Goal: Task Accomplishment & Management: Manage account settings

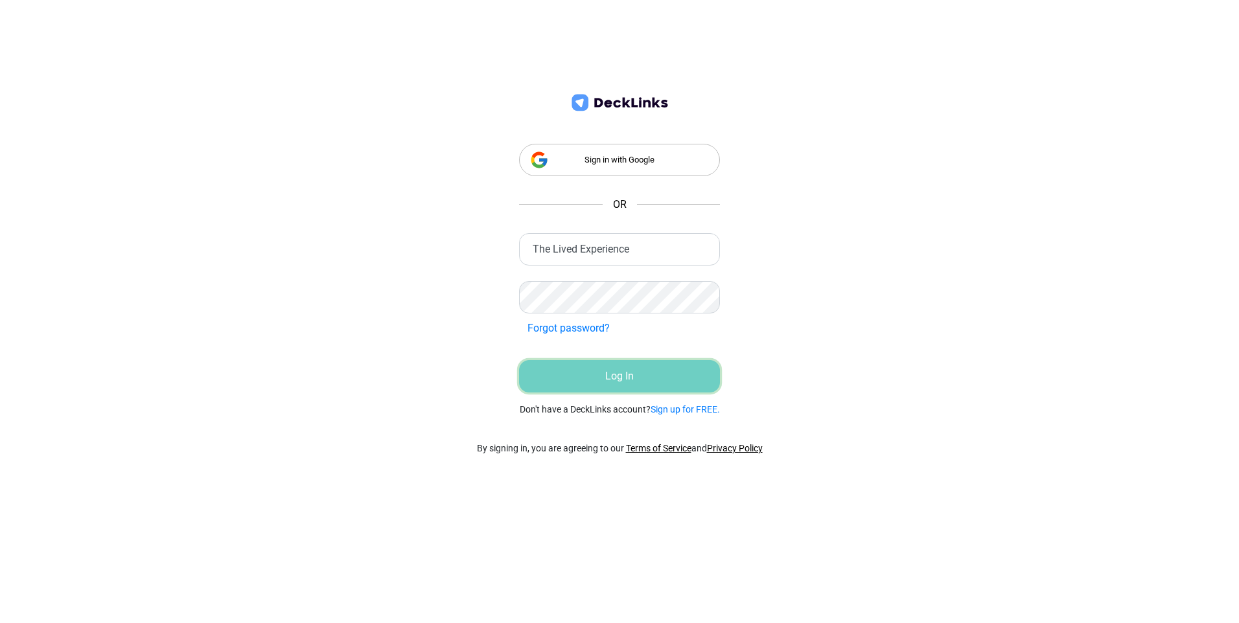
click at [611, 373] on button "Log In" at bounding box center [619, 376] width 201 height 32
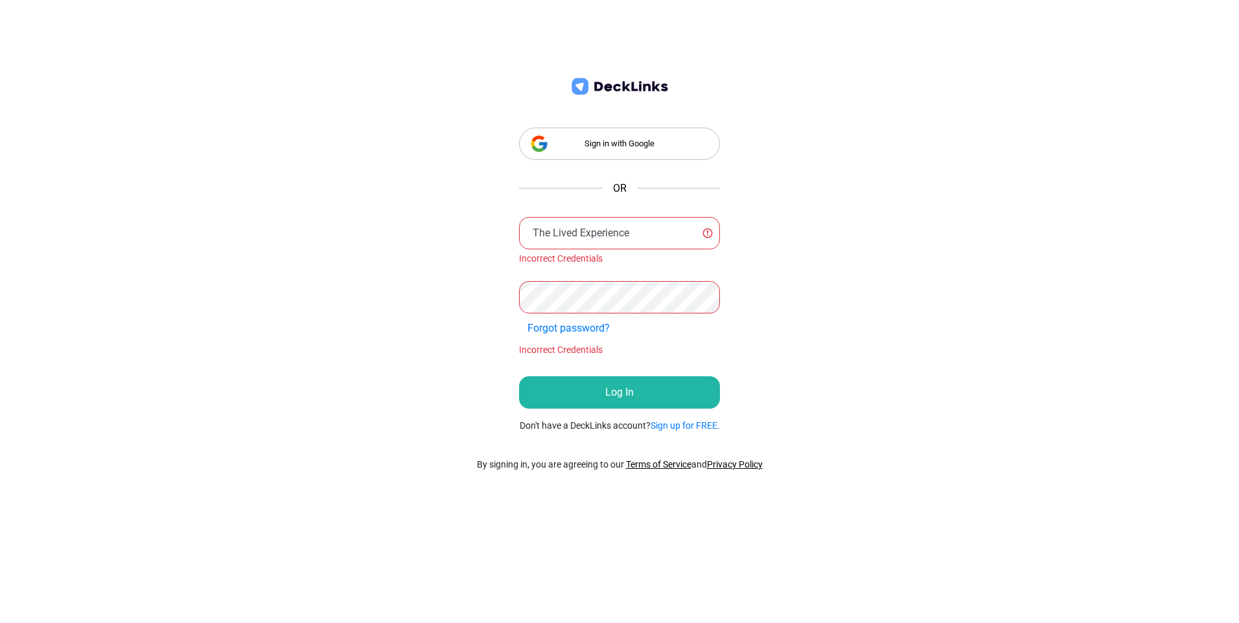
click at [675, 145] on div "Sign in with Google" at bounding box center [619, 144] width 201 height 32
click at [663, 235] on input "The Lived Experience" at bounding box center [619, 233] width 201 height 32
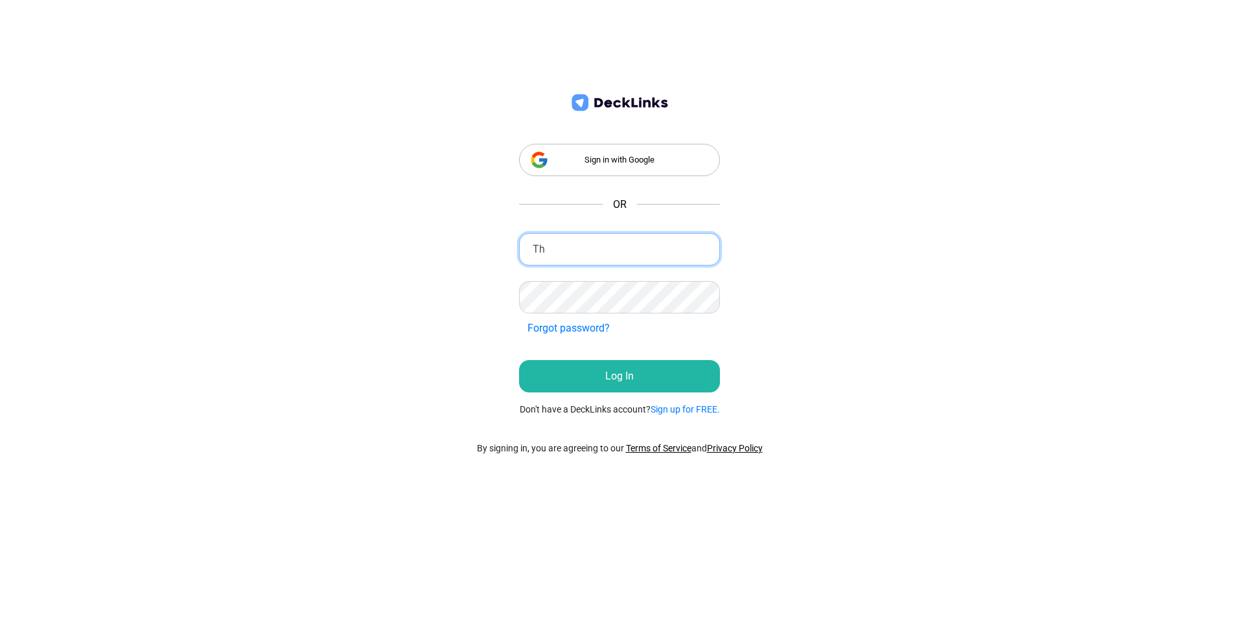
type input "T"
type input "[EMAIL_ADDRESS][DOMAIN_NAME]"
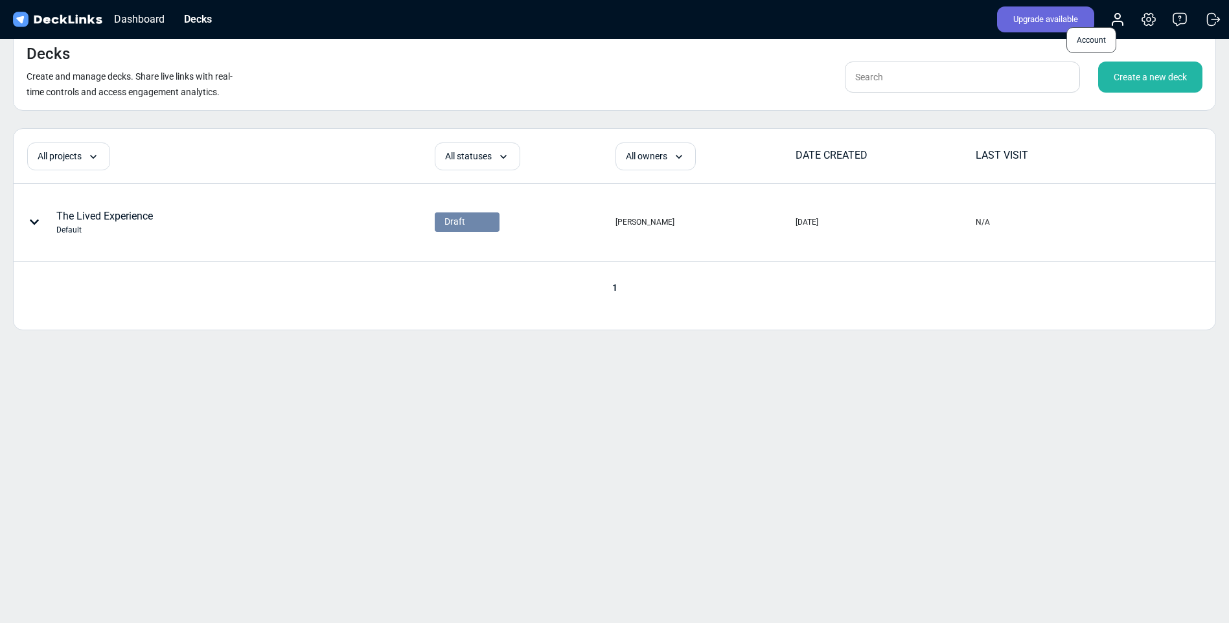
click at [1118, 23] on icon at bounding box center [1118, 23] width 10 height 4
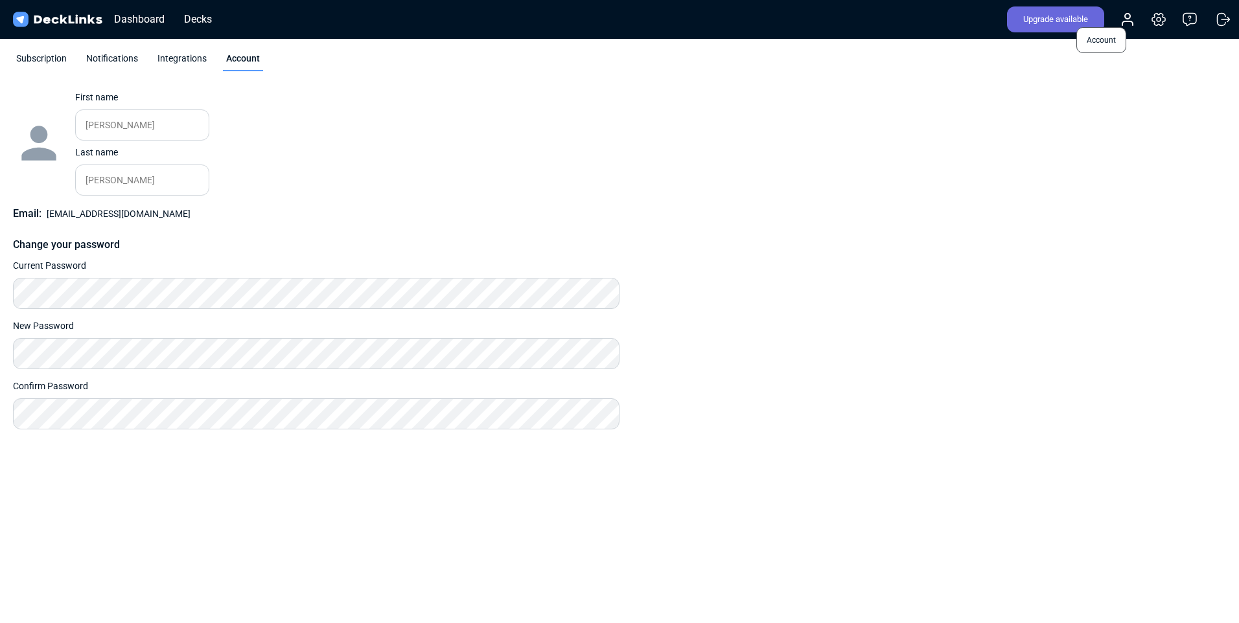
click at [1132, 23] on icon at bounding box center [1128, 23] width 10 height 4
click at [1124, 22] on icon at bounding box center [1128, 23] width 10 height 4
click at [1159, 19] on icon at bounding box center [1159, 20] width 16 height 16
click at [1159, 23] on icon at bounding box center [1159, 20] width 16 height 16
click at [1158, 21] on icon at bounding box center [1159, 19] width 4 height 4
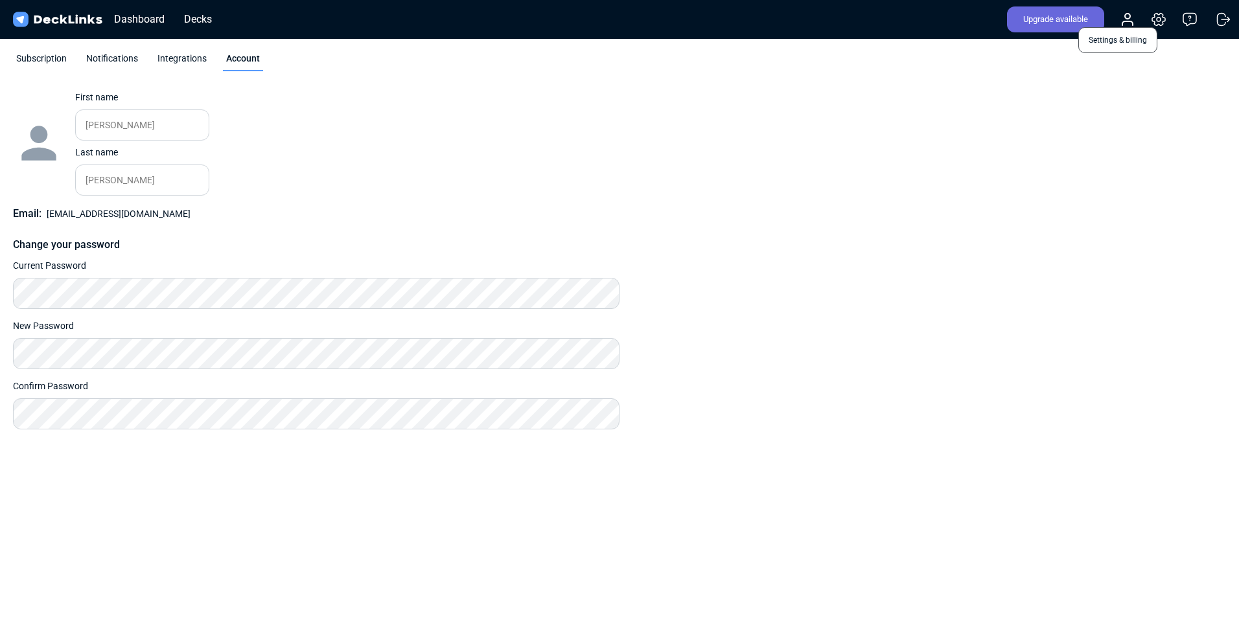
click at [1159, 19] on icon at bounding box center [1159, 20] width 16 height 16
click at [66, 31] on div "Dashboard Decks" at bounding box center [115, 19] width 211 height 29
click at [145, 23] on div "Dashboard" at bounding box center [140, 19] width 64 height 16
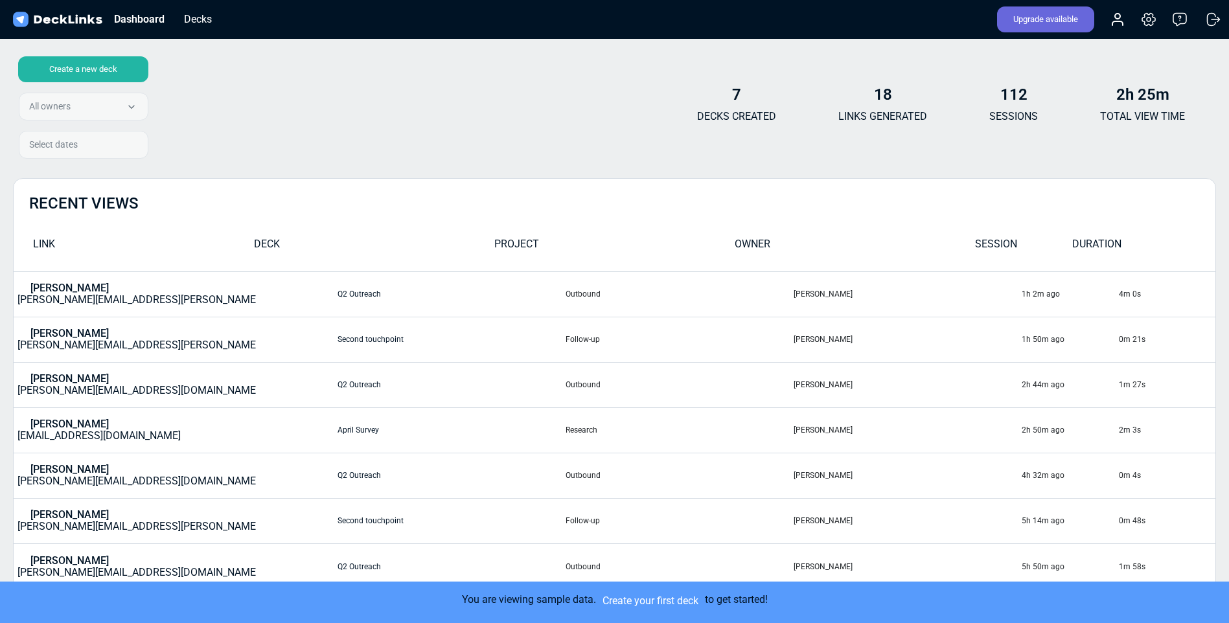
click at [738, 105] on div "7 DECKS CREATED" at bounding box center [736, 111] width 79 height 50
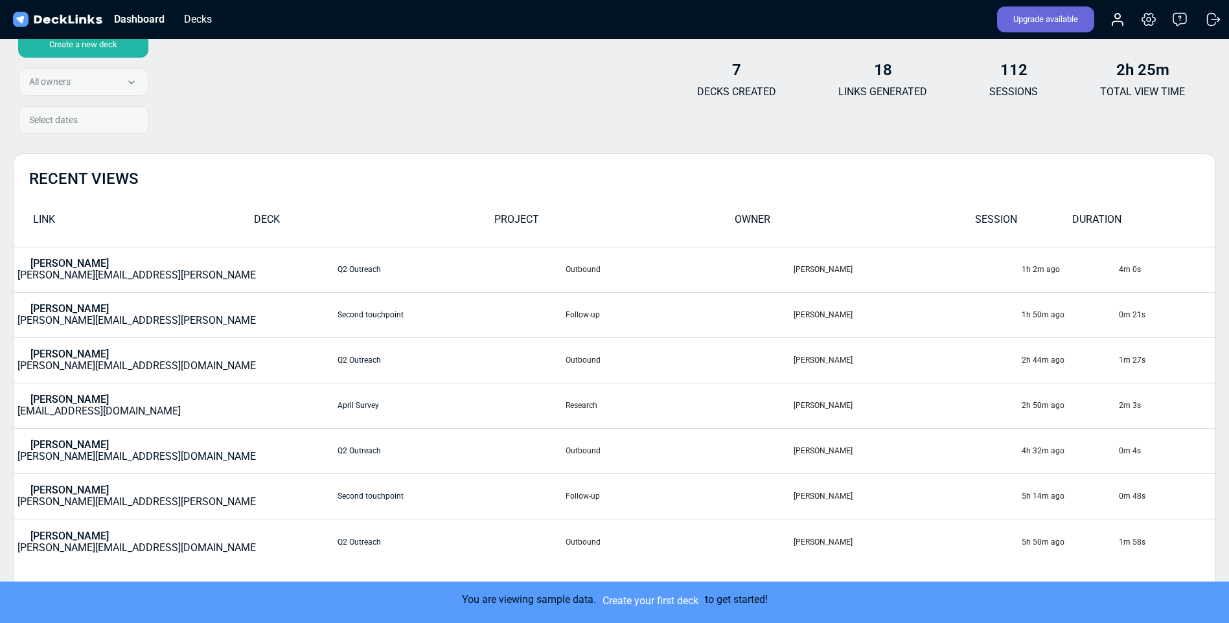
scroll to position [24, 0]
click at [1149, 23] on icon at bounding box center [1149, 20] width 16 height 16
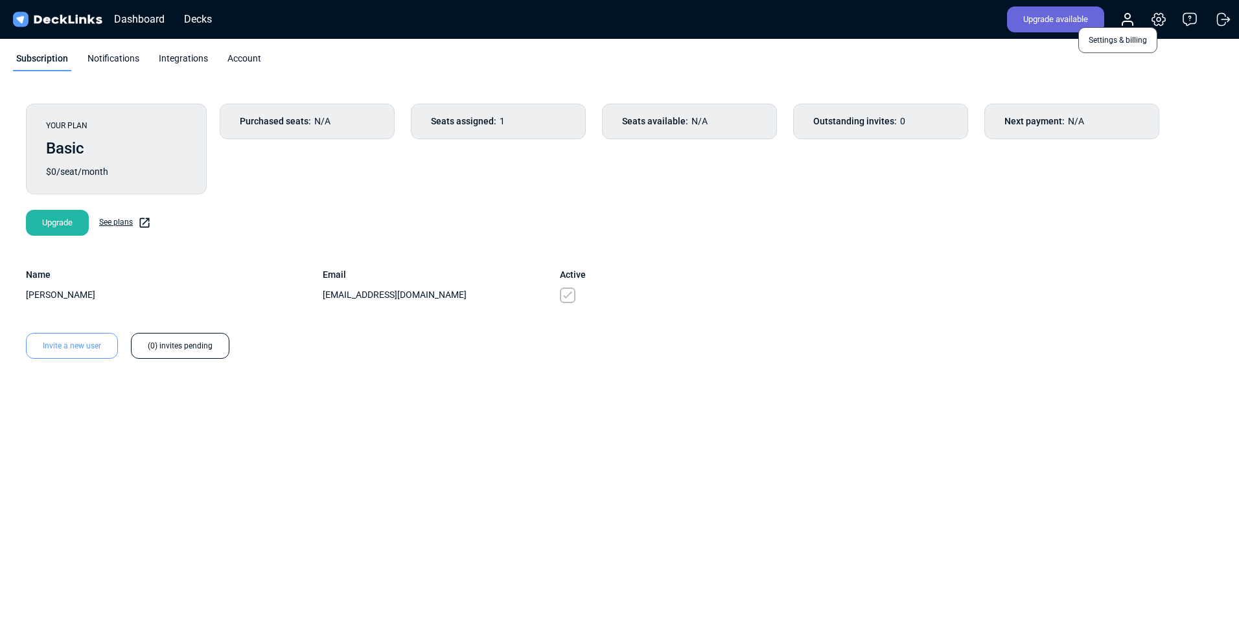
click at [1158, 21] on icon at bounding box center [1159, 19] width 4 height 4
click at [1116, 40] on span "Settings & billing" at bounding box center [1117, 40] width 79 height 26
click at [1098, 40] on span "Settings & billing" at bounding box center [1117, 40] width 79 height 26
click at [231, 65] on div "Account" at bounding box center [244, 61] width 40 height 19
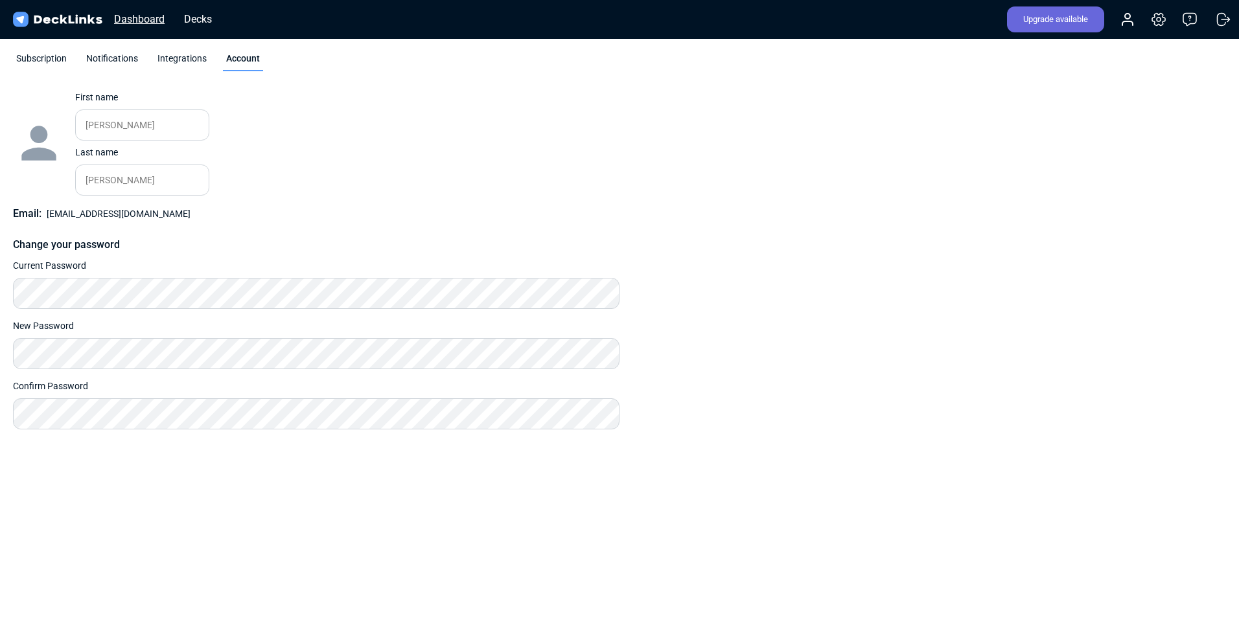
click at [144, 21] on div "Dashboard" at bounding box center [140, 19] width 64 height 16
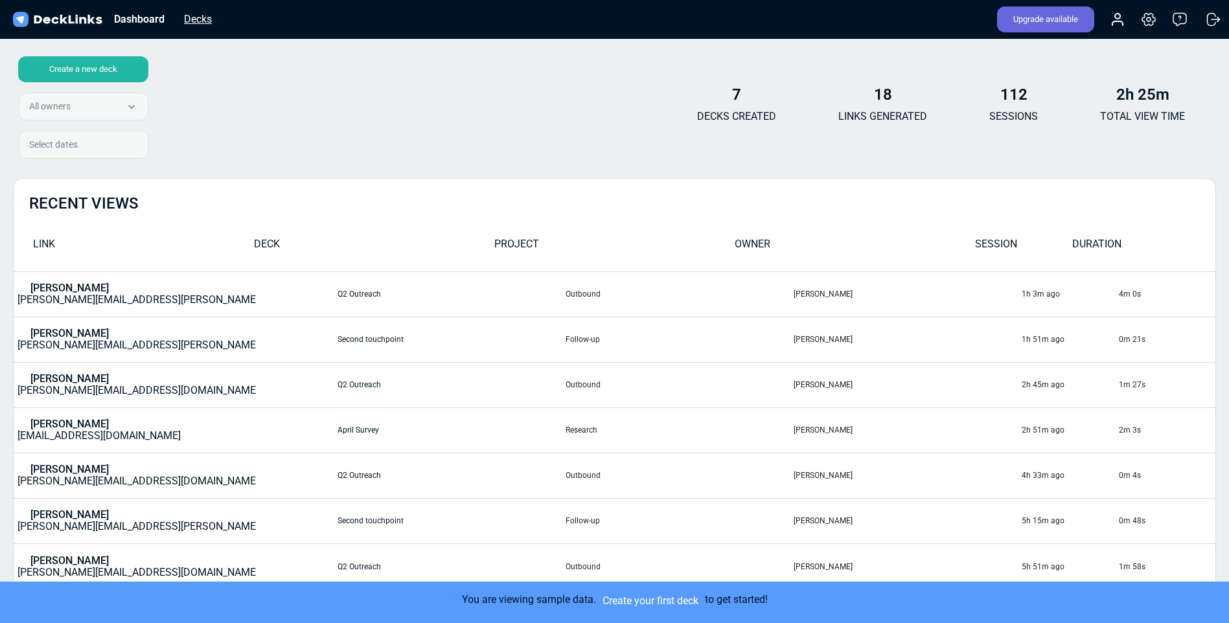
click at [199, 21] on div "Decks" at bounding box center [198, 19] width 41 height 16
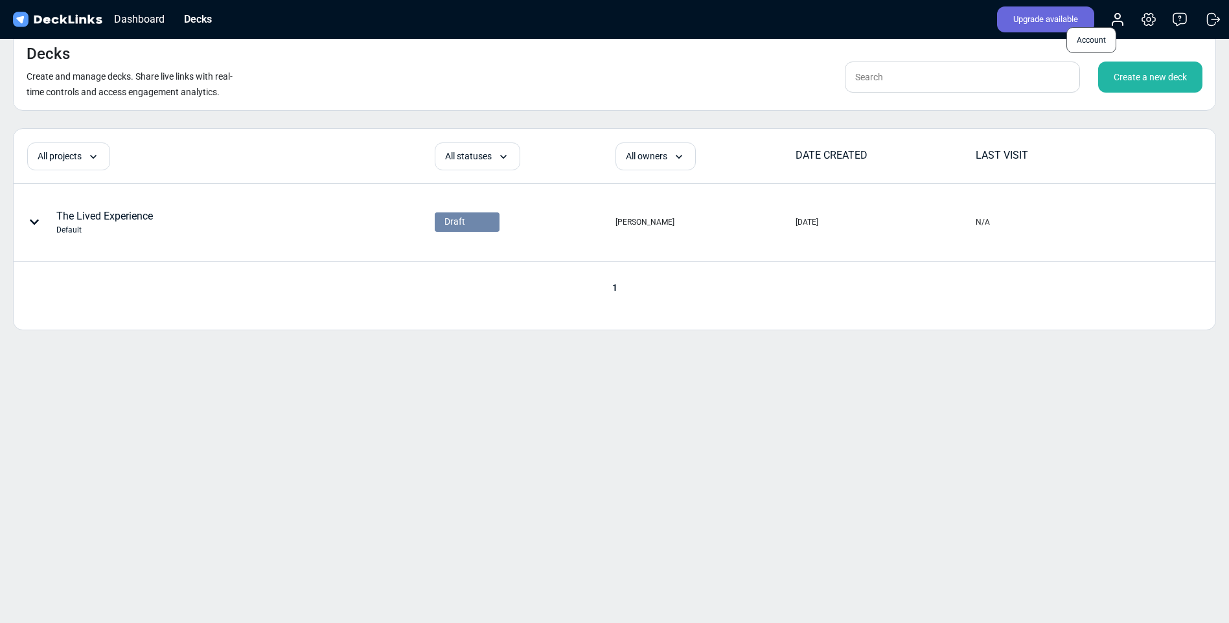
click at [1118, 23] on icon at bounding box center [1118, 23] width 10 height 4
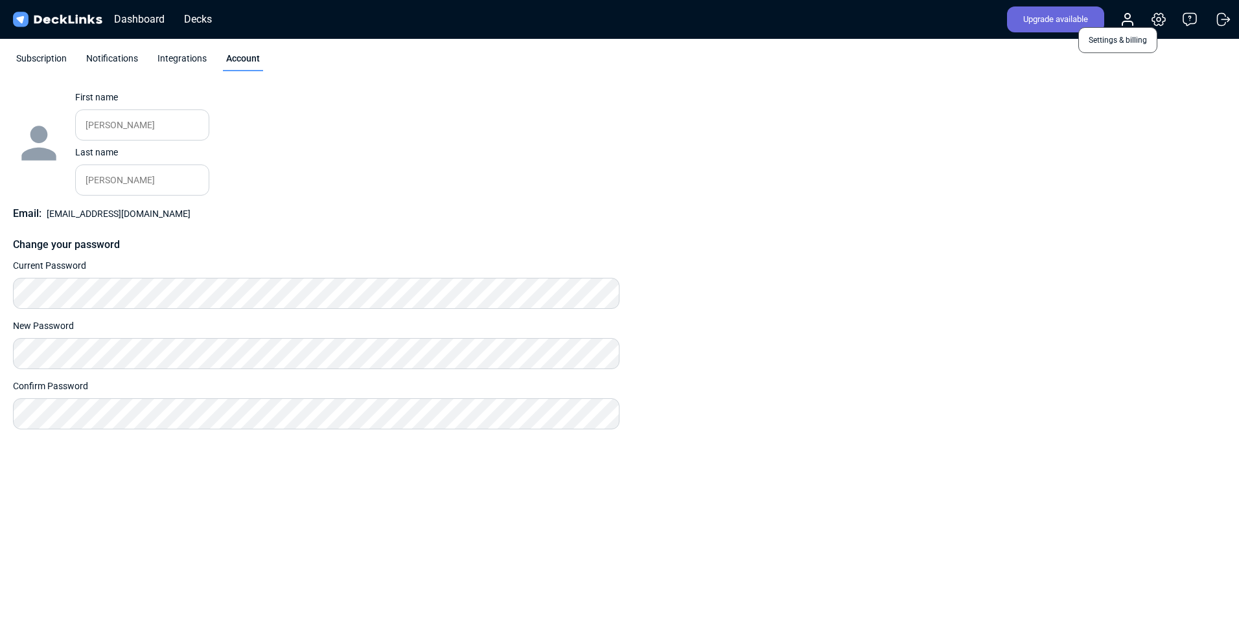
click at [1156, 23] on icon at bounding box center [1159, 20] width 16 height 16
click at [1161, 21] on icon at bounding box center [1159, 20] width 16 height 16
click at [1159, 19] on icon at bounding box center [1159, 20] width 16 height 16
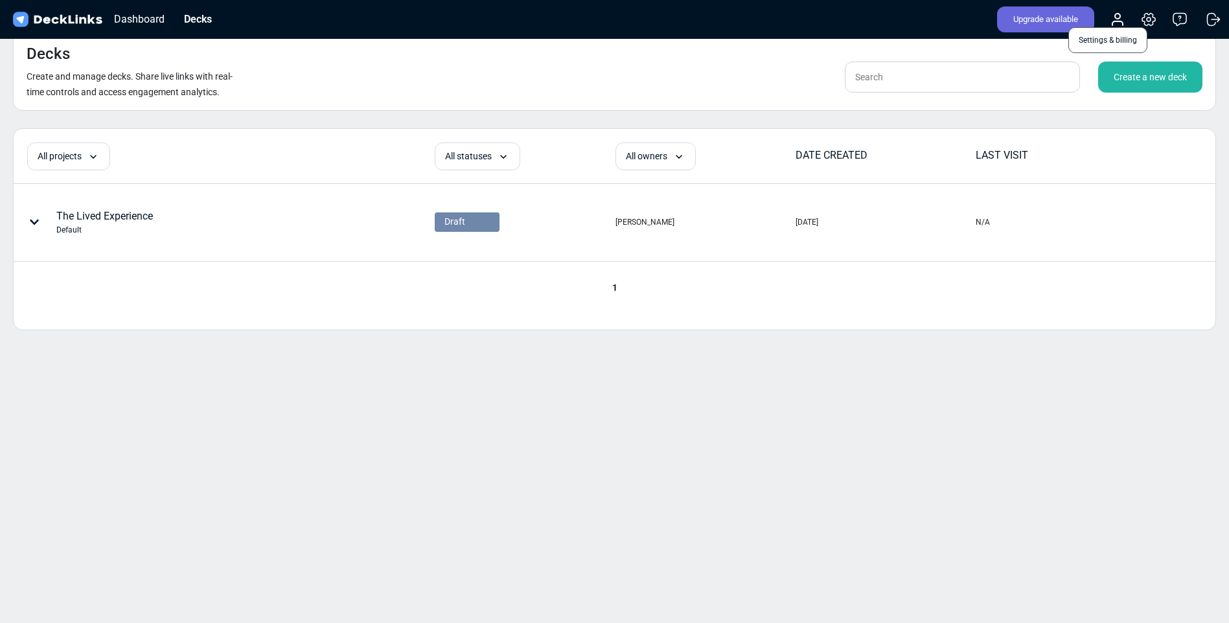
click at [1149, 19] on icon at bounding box center [1149, 20] width 16 height 16
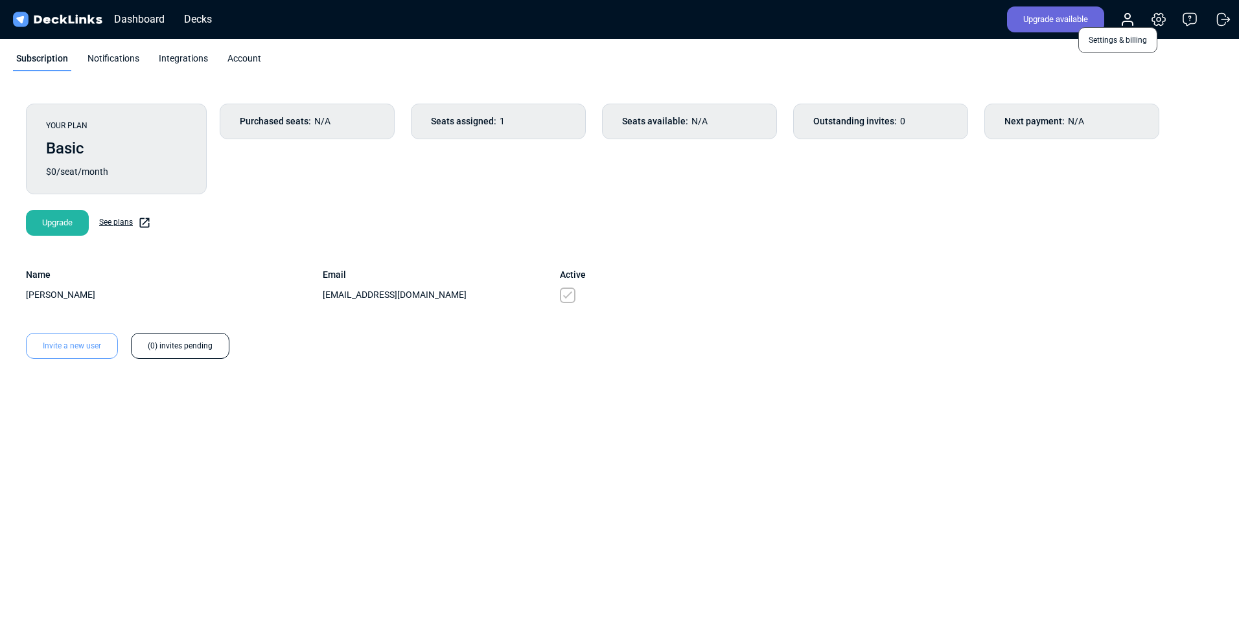
click at [1156, 22] on icon at bounding box center [1159, 20] width 16 height 16
click at [1113, 40] on span "Settings & billing" at bounding box center [1117, 40] width 79 height 26
click at [1117, 41] on span "Settings & billing" at bounding box center [1117, 40] width 79 height 26
click at [1159, 19] on icon at bounding box center [1159, 20] width 16 height 16
click at [1128, 16] on circle at bounding box center [1127, 16] width 5 height 5
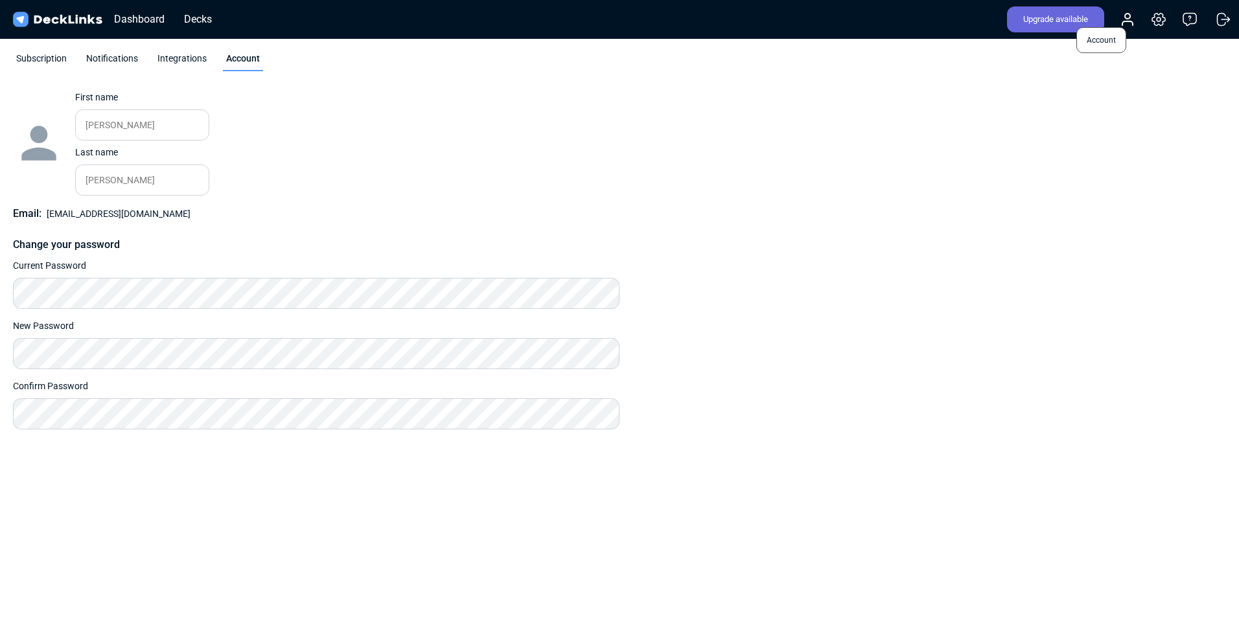
click at [1125, 23] on icon at bounding box center [1128, 23] width 10 height 4
click at [1159, 19] on icon at bounding box center [1159, 20] width 16 height 16
click at [1156, 18] on icon at bounding box center [1159, 20] width 16 height 16
click at [1159, 19] on icon at bounding box center [1159, 20] width 16 height 16
click at [1190, 21] on icon at bounding box center [1190, 21] width 0 height 0
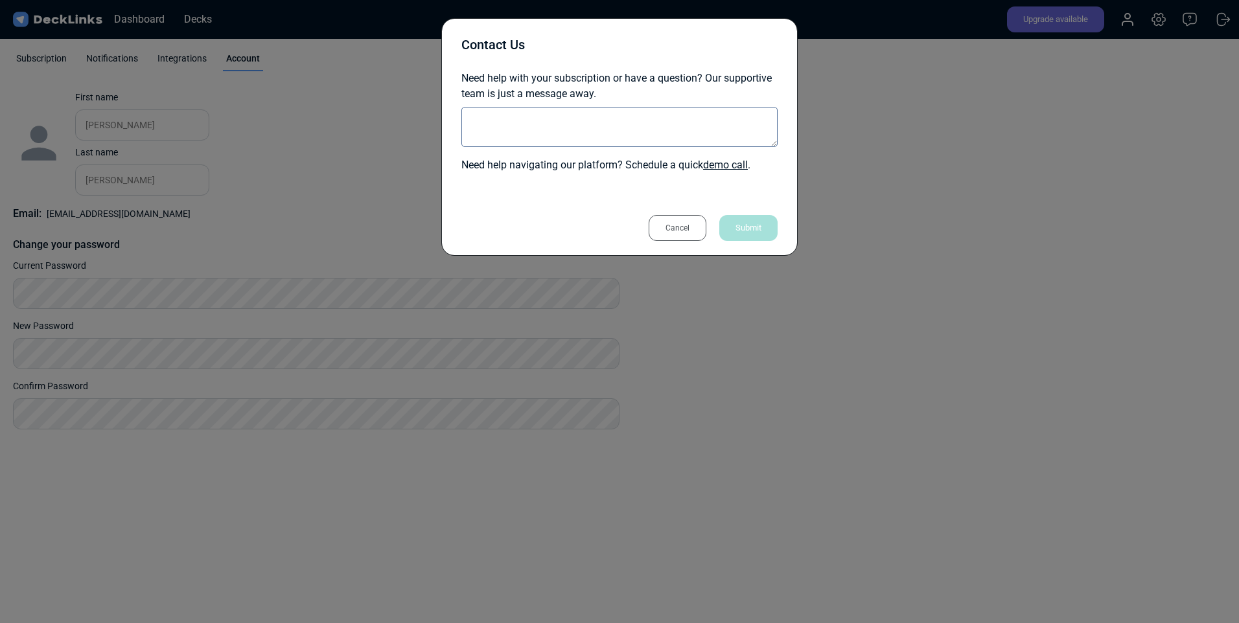
click at [1189, 94] on div "Contact Us Need help with your subscription or have a question? Our supportive …" at bounding box center [619, 311] width 1239 height 623
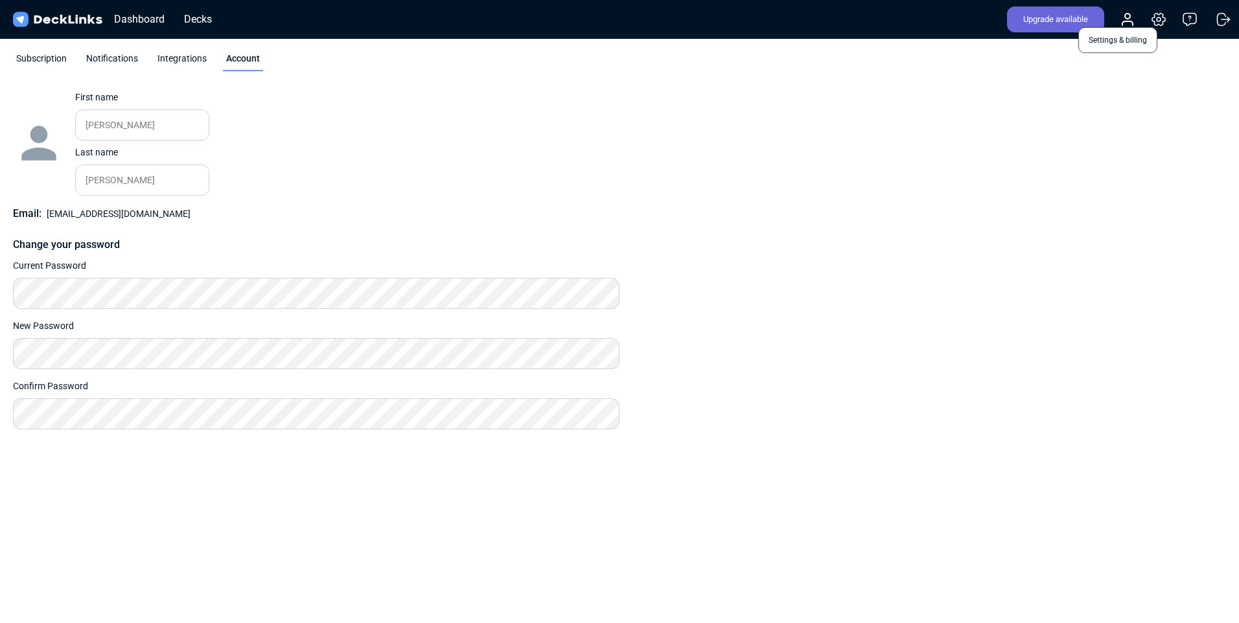
click at [1159, 23] on icon at bounding box center [1159, 20] width 16 height 16
click at [1128, 40] on span "Settings & billing" at bounding box center [1117, 40] width 79 height 26
click at [1111, 40] on span "Settings & billing" at bounding box center [1117, 40] width 79 height 26
click at [1110, 41] on span "Settings & billing" at bounding box center [1117, 40] width 79 height 26
click at [1099, 44] on span "Settings & billing" at bounding box center [1117, 40] width 79 height 26
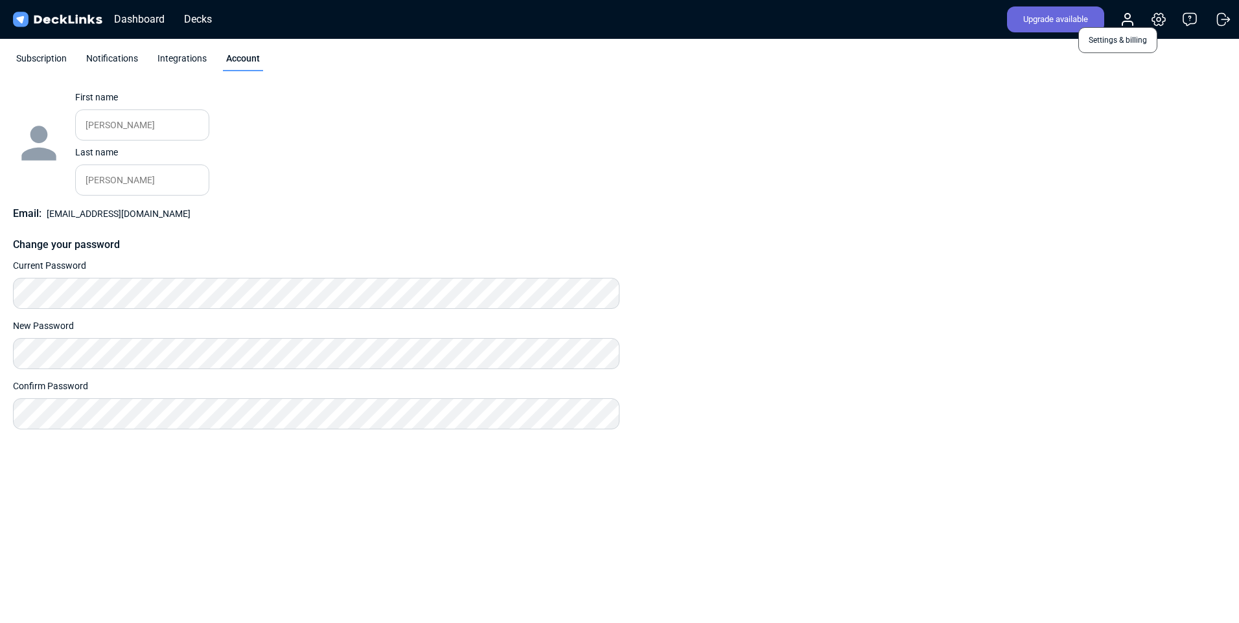
click at [1112, 49] on span "Settings & billing" at bounding box center [1117, 40] width 79 height 26
click at [1117, 50] on span "Settings & billing" at bounding box center [1117, 40] width 79 height 26
click at [1116, 52] on span "Settings & billing" at bounding box center [1117, 40] width 79 height 26
click at [1108, 41] on span "Settings & billing" at bounding box center [1117, 40] width 79 height 26
click at [1104, 49] on span "Settings & billing" at bounding box center [1117, 40] width 79 height 26
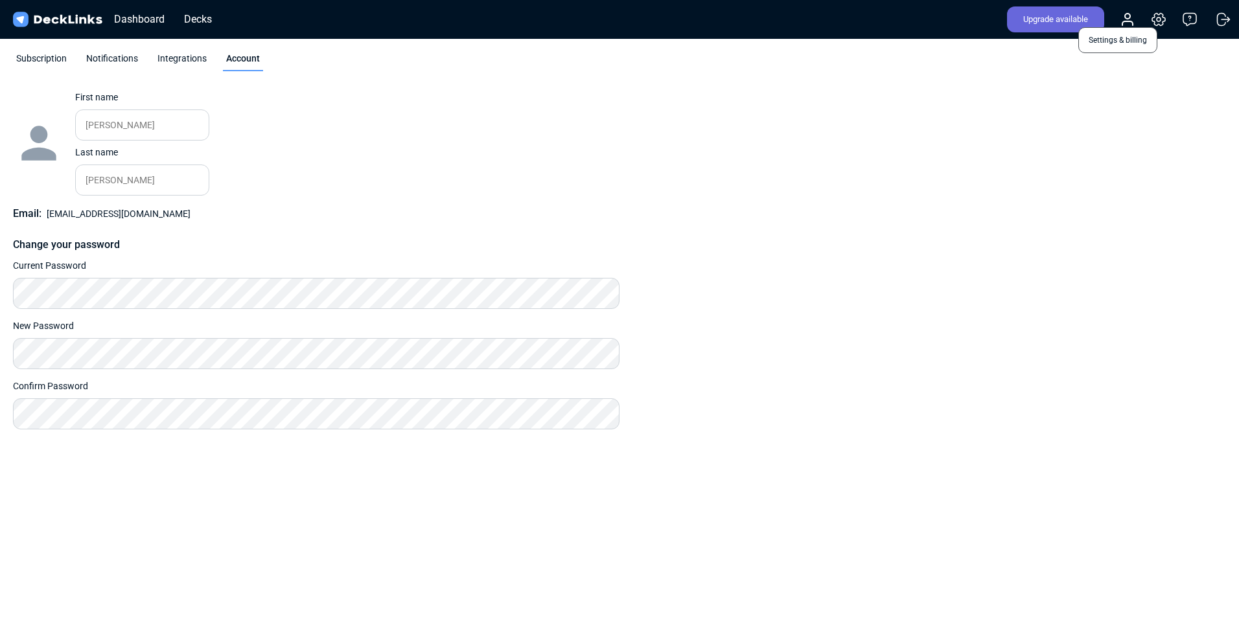
click at [1109, 51] on span "Settings & billing" at bounding box center [1117, 40] width 79 height 26
click at [61, 26] on img at bounding box center [57, 19] width 94 height 19
click at [1128, 23] on icon at bounding box center [1128, 23] width 10 height 4
click at [1100, 41] on span "Account" at bounding box center [1102, 40] width 50 height 26
click at [1102, 40] on span "Account" at bounding box center [1102, 40] width 50 height 26
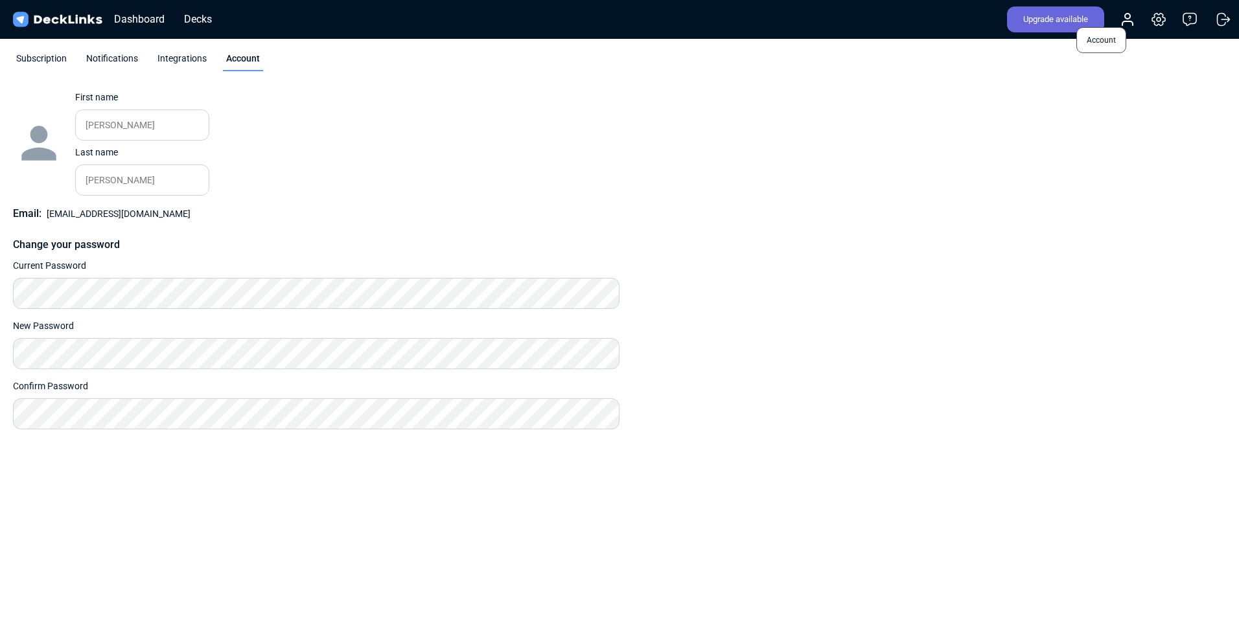
click at [1101, 38] on span "Account" at bounding box center [1102, 40] width 50 height 26
click at [1163, 19] on icon at bounding box center [1159, 20] width 16 height 16
click at [1159, 19] on icon at bounding box center [1159, 20] width 16 height 16
click at [1161, 23] on icon at bounding box center [1159, 20] width 16 height 16
click at [1131, 41] on span "Settings & billing" at bounding box center [1117, 40] width 79 height 26
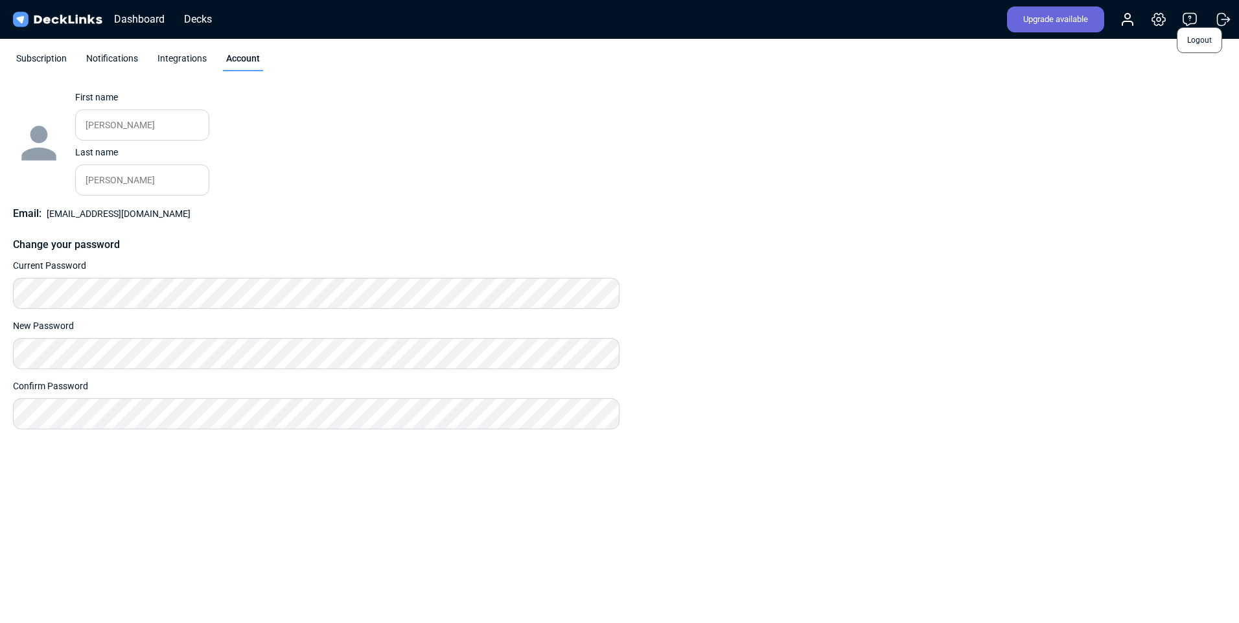
click at [1229, 19] on icon at bounding box center [1225, 19] width 7 height 0
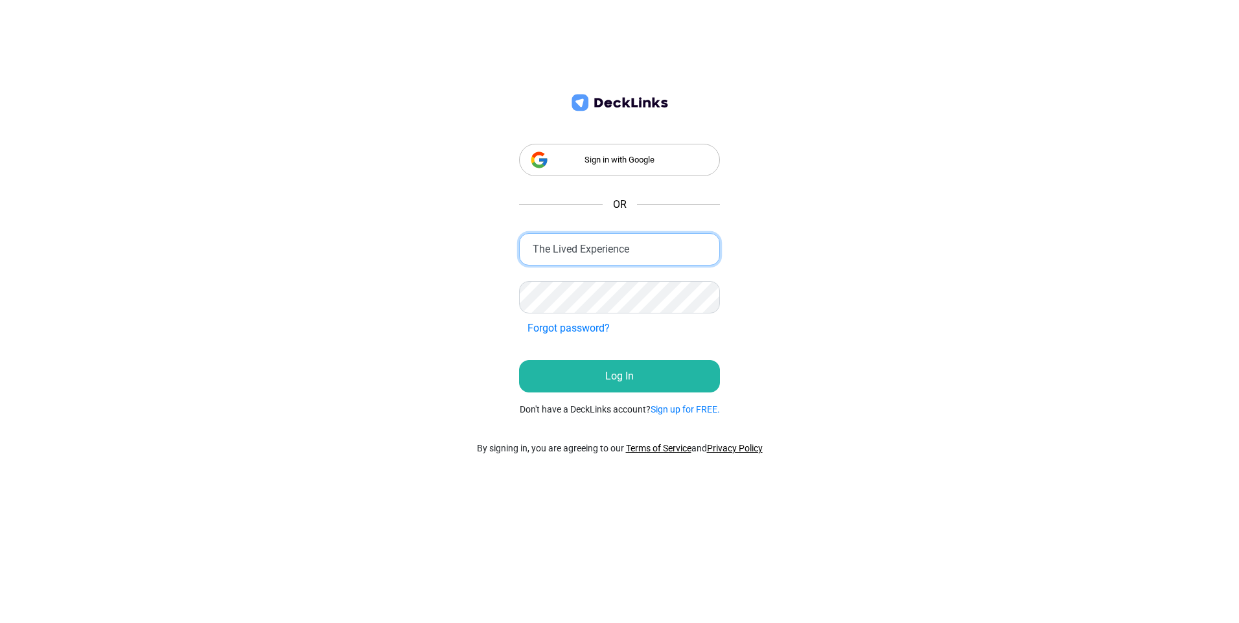
click at [674, 246] on input "The Lived Experience" at bounding box center [619, 249] width 201 height 32
click at [660, 158] on div "Sign in with Google" at bounding box center [619, 160] width 201 height 32
click at [656, 157] on div "Sign in with Google" at bounding box center [619, 160] width 201 height 32
click at [694, 250] on input "The Lived Experience" at bounding box center [619, 249] width 201 height 32
type input "T"
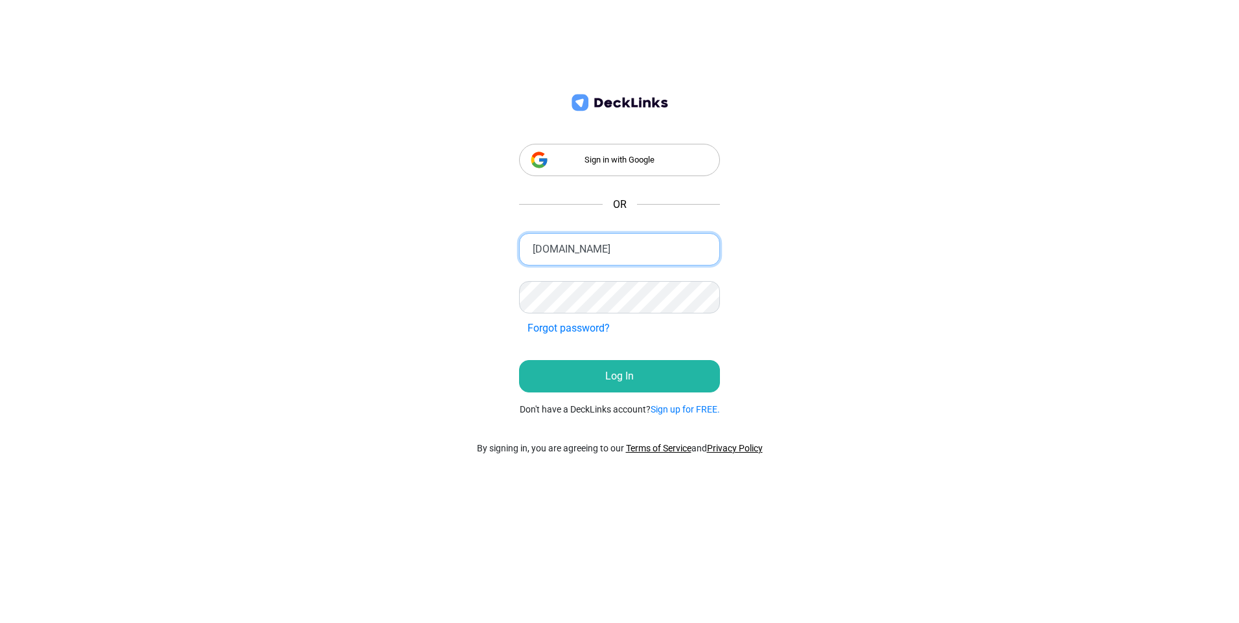
type input "incub8.me@gmail.com"
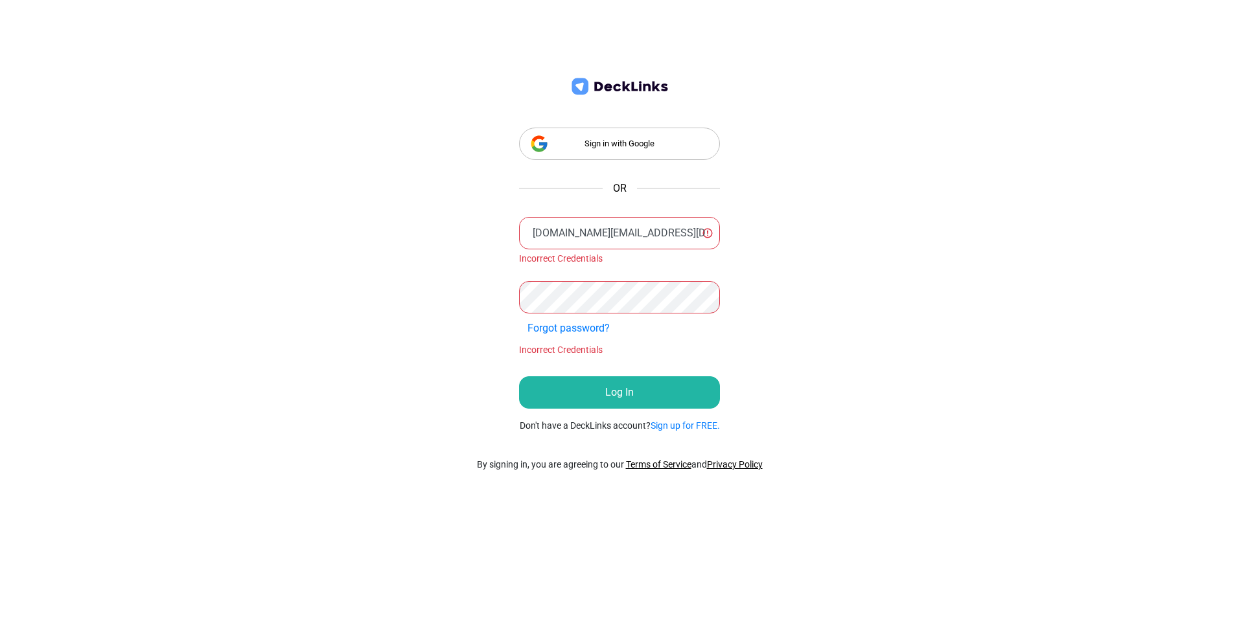
click at [867, 331] on div "Sign in with Google OR incub8.me@gmail.com Incorrect Credentials Forgot passwor…" at bounding box center [619, 311] width 1239 height 623
click at [809, 252] on div "Sign in with Google OR incub8.me@gmail.com Incorrect Credentials Forgot passwor…" at bounding box center [619, 311] width 1239 height 623
click at [678, 143] on div "Sign in with Google" at bounding box center [619, 144] width 201 height 32
